Goal: Information Seeking & Learning: Check status

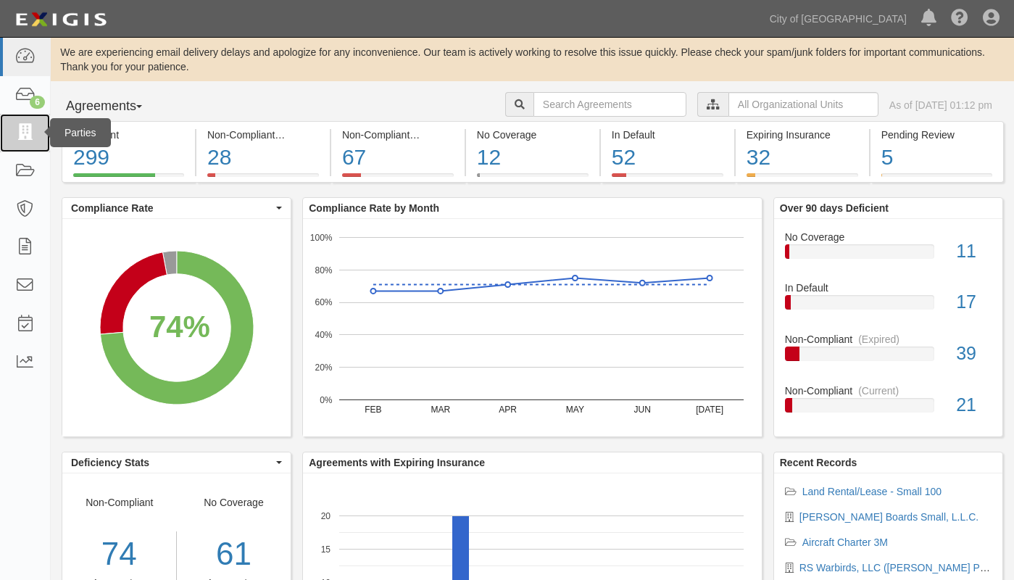
click at [32, 127] on icon at bounding box center [24, 133] width 20 height 17
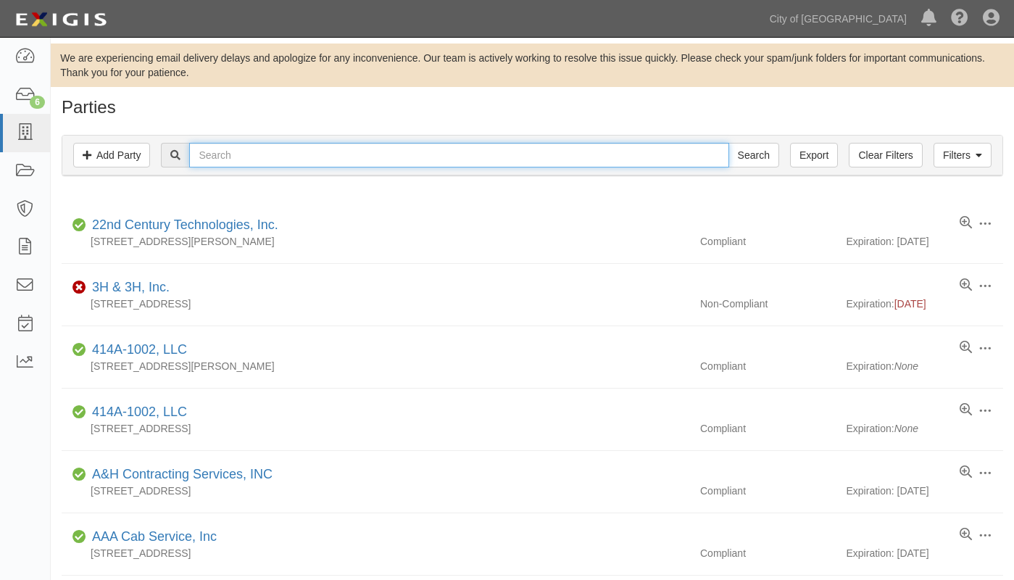
click at [266, 159] on input "text" at bounding box center [458, 155] width 539 height 25
type input "RS WARBIRDS"
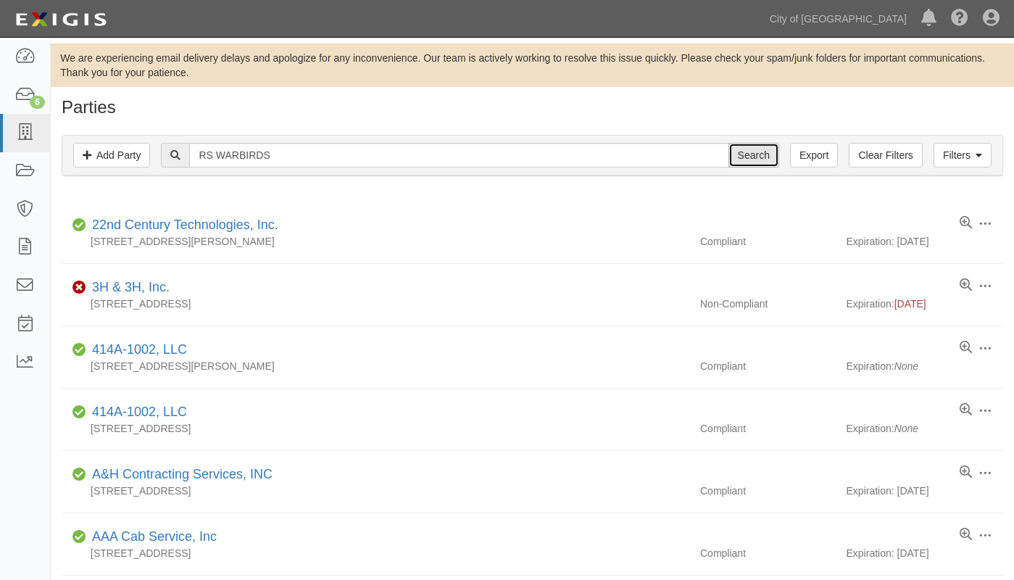
click at [758, 152] on input "Search" at bounding box center [753, 155] width 51 height 25
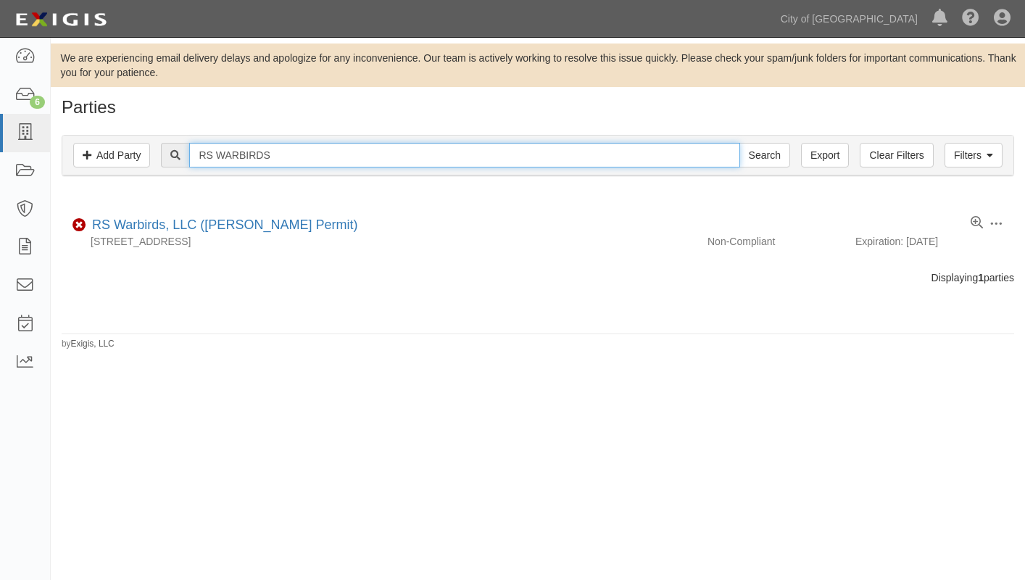
click at [306, 157] on input "RS WARBIRDS" at bounding box center [464, 155] width 550 height 25
type input "RS"
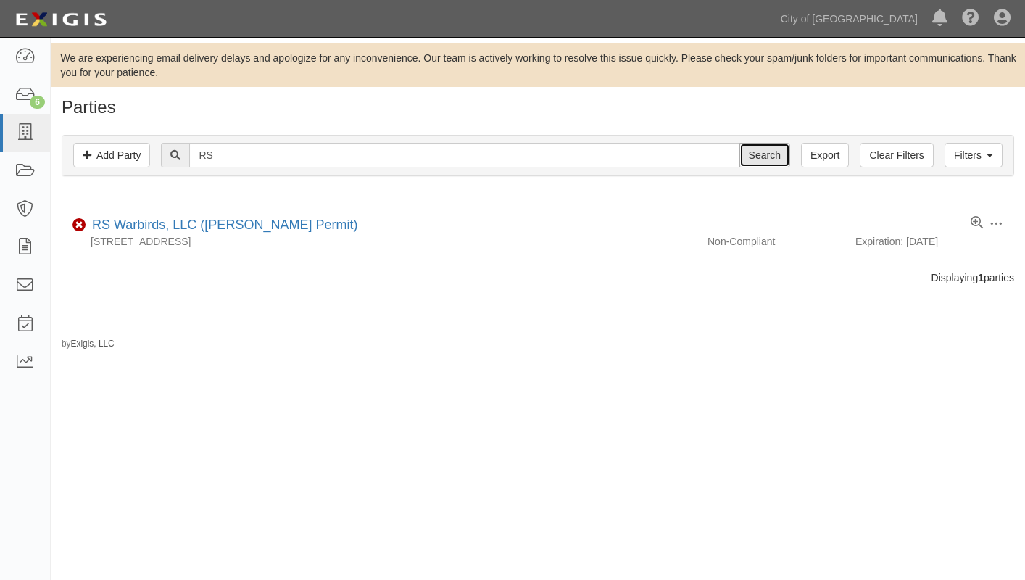
click at [764, 154] on input "Search" at bounding box center [764, 155] width 51 height 25
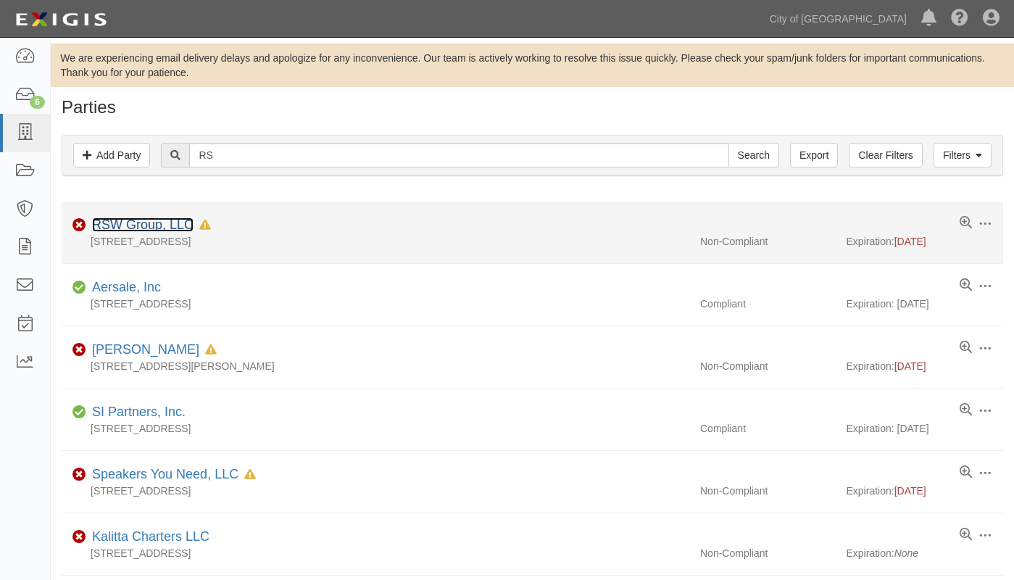
click at [165, 222] on link "RSW Group, LLC" at bounding box center [142, 224] width 101 height 14
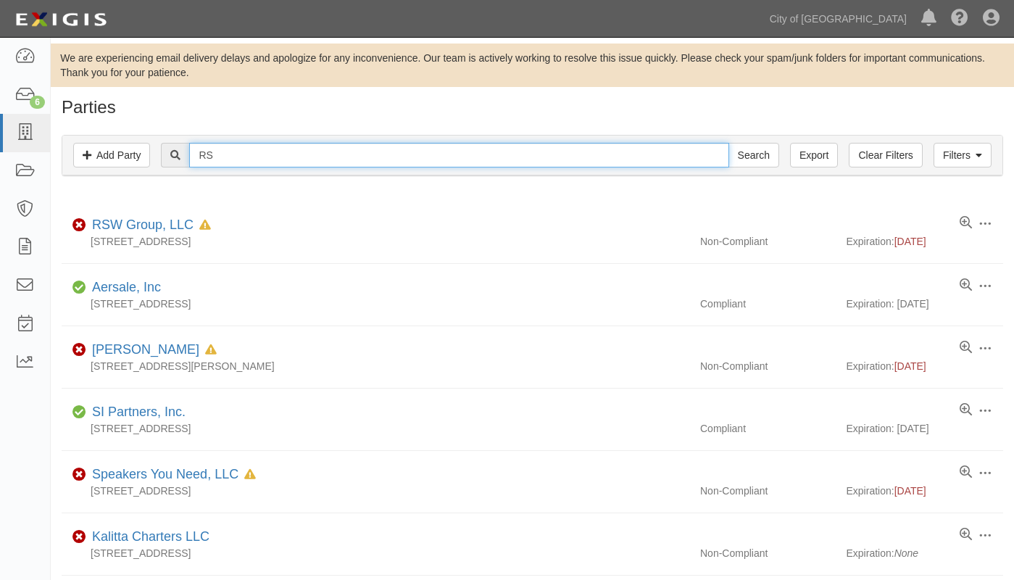
click at [232, 154] on input "RS" at bounding box center [458, 155] width 539 height 25
type input "RS WARBIRDS"
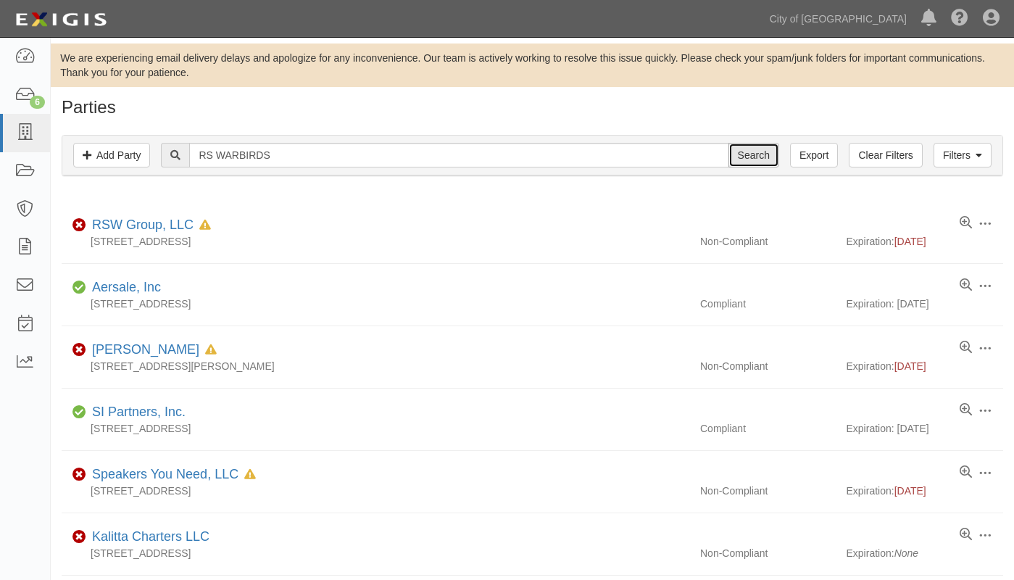
click at [759, 151] on input "Search" at bounding box center [753, 155] width 51 height 25
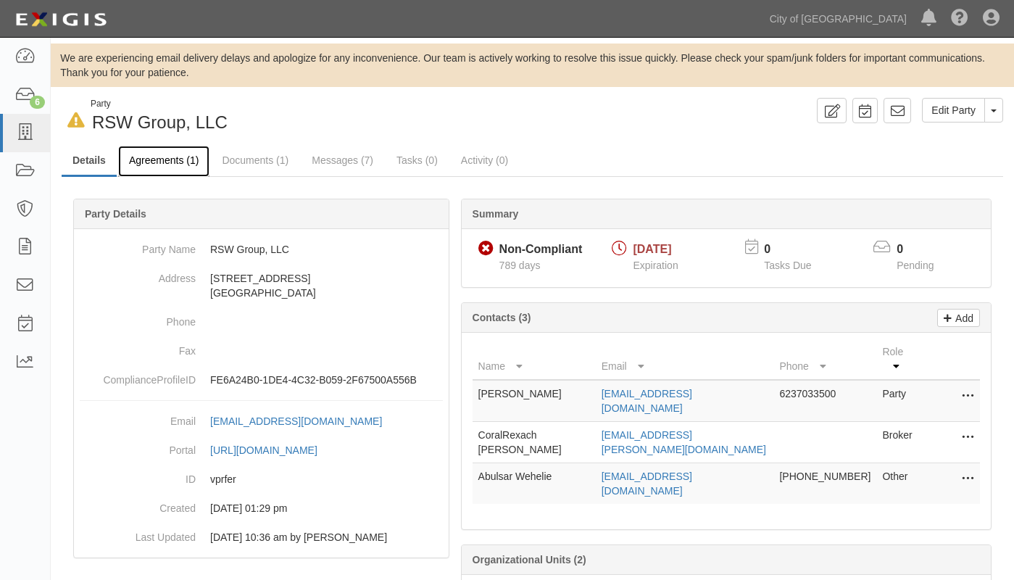
click at [156, 154] on link "Agreements (1)" at bounding box center [163, 161] width 91 height 31
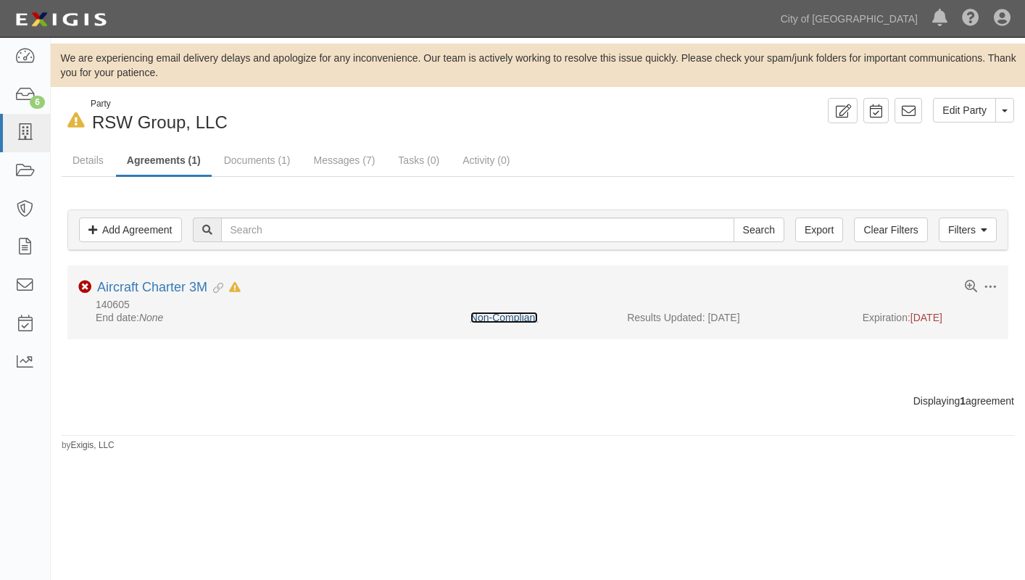
click at [517, 316] on link "Non-Compliant" at bounding box center [503, 318] width 67 height 12
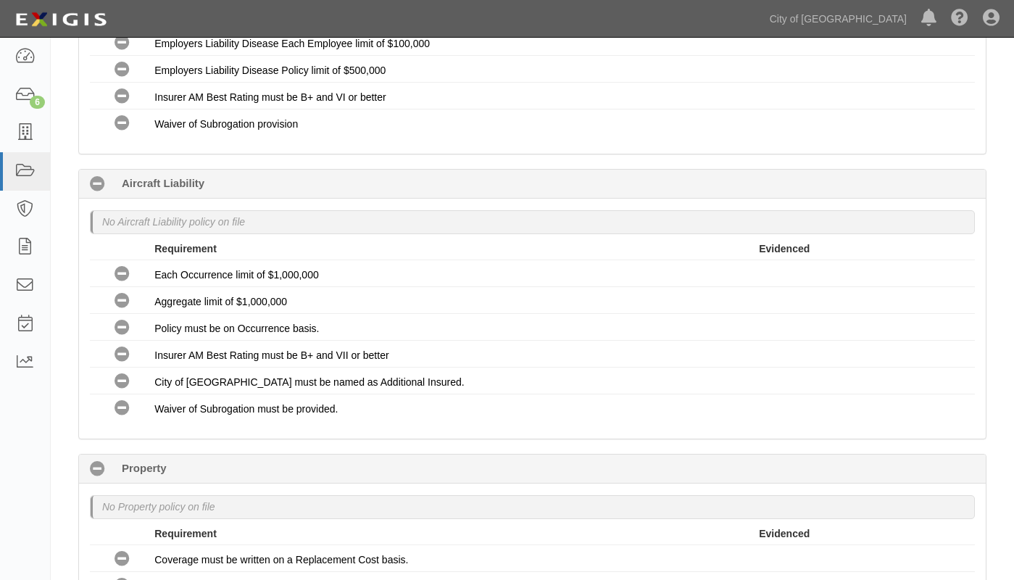
scroll to position [416, 0]
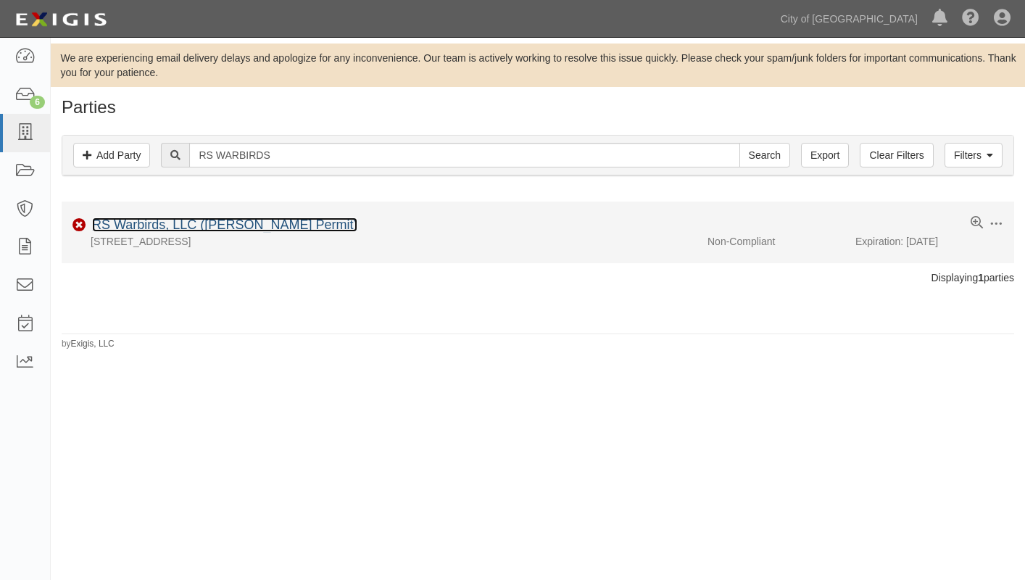
click at [180, 220] on link "RS Warbirds, LLC ([PERSON_NAME] Permit)" at bounding box center [224, 224] width 265 height 14
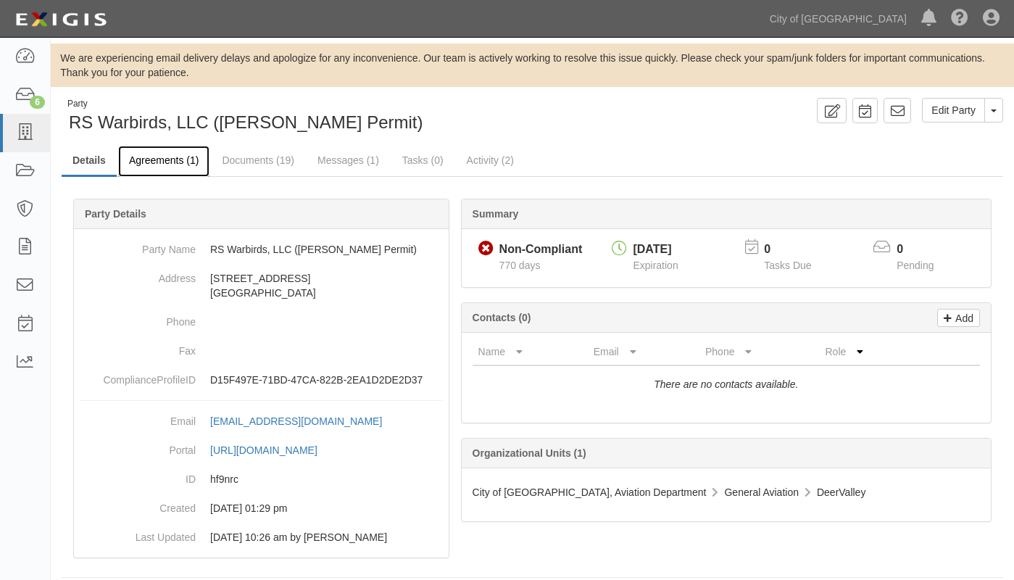
click at [160, 165] on link "Agreements (1)" at bounding box center [163, 161] width 91 height 31
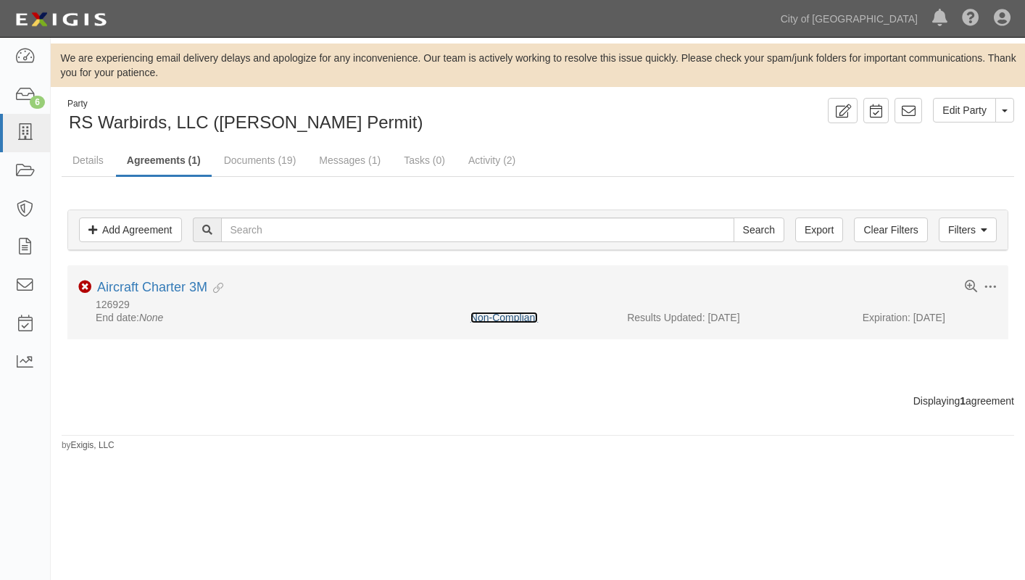
click at [512, 315] on link "Non-Compliant" at bounding box center [503, 318] width 67 height 12
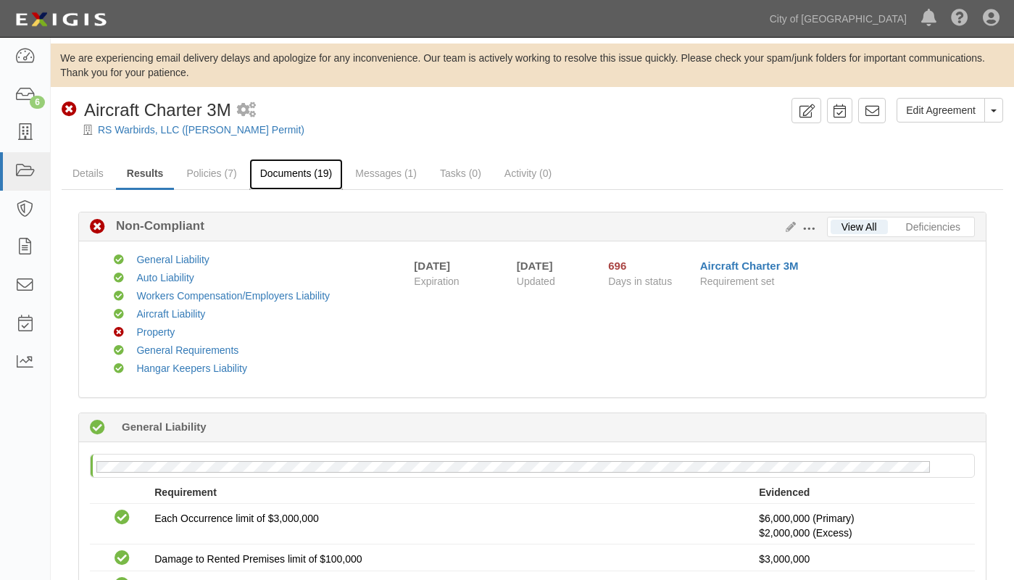
click at [290, 170] on link "Documents (19)" at bounding box center [296, 174] width 94 height 31
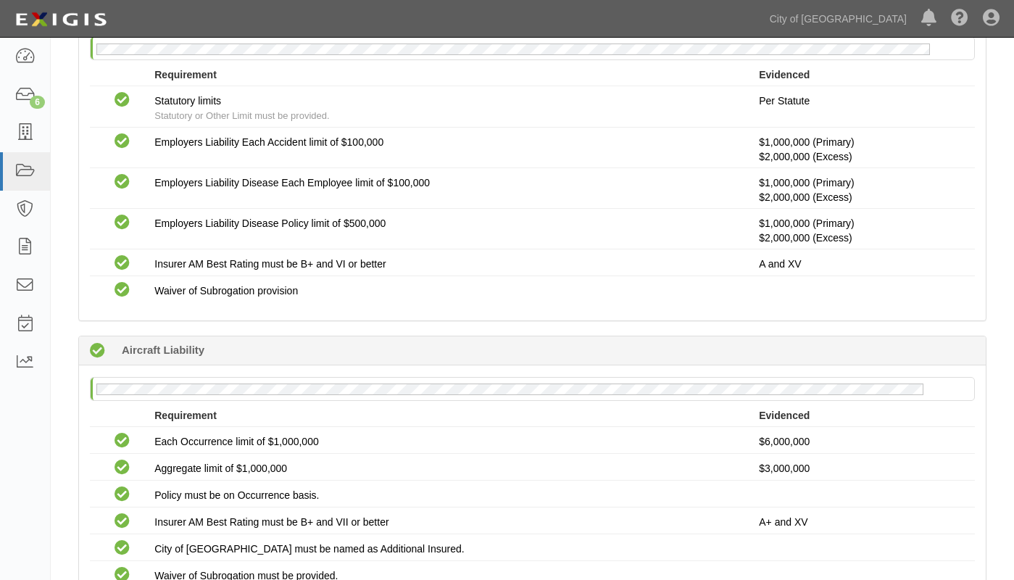
scroll to position [1160, 0]
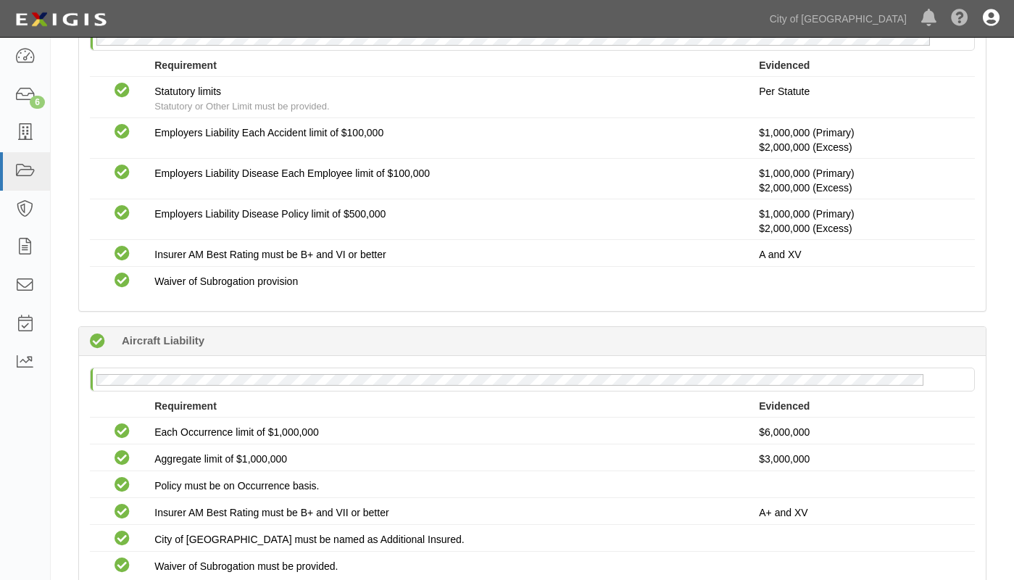
click at [990, 15] on icon at bounding box center [991, 18] width 17 height 17
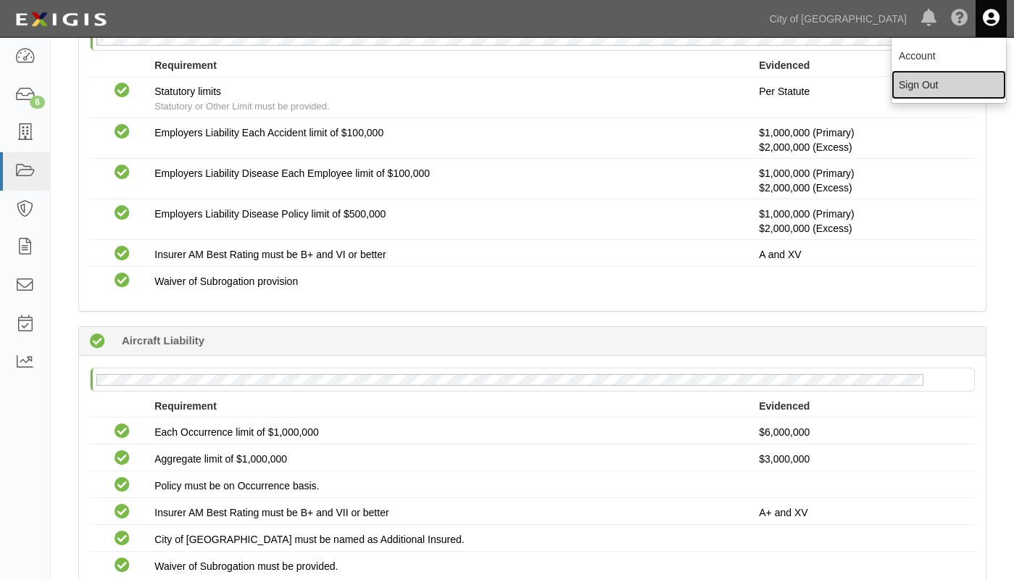
click at [921, 90] on link "Sign Out" at bounding box center [948, 84] width 115 height 29
